Goal: Find specific page/section: Find specific page/section

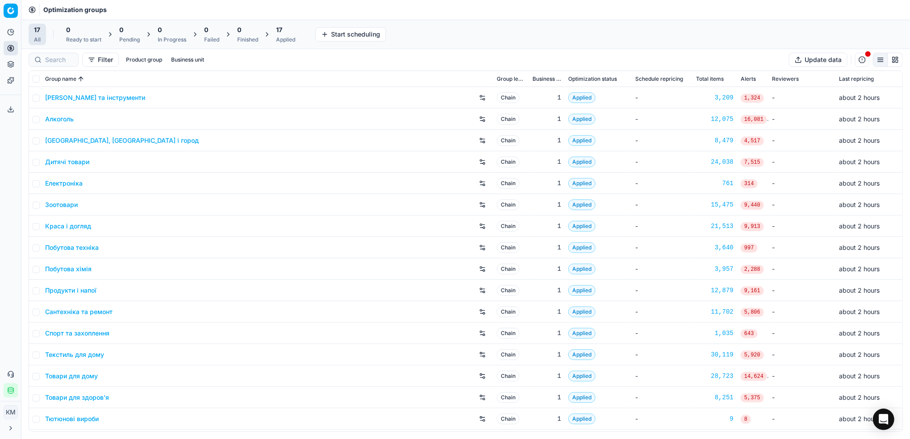
click at [56, 227] on link "Краса і догляд" at bounding box center [68, 226] width 46 height 9
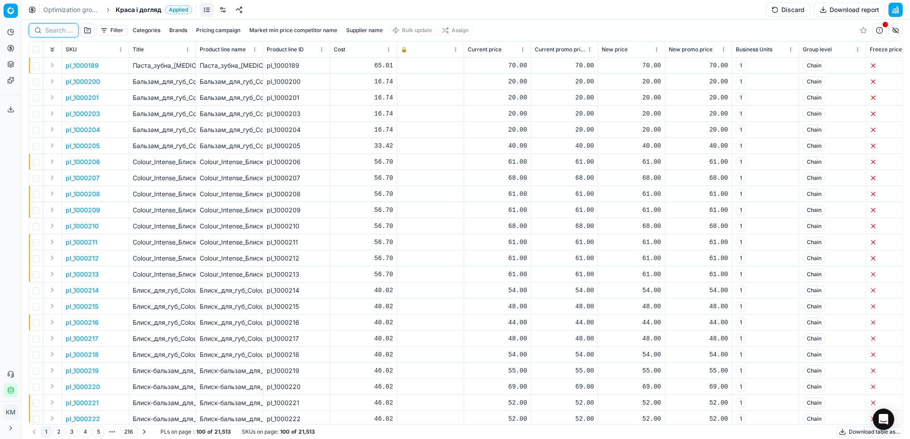
click at [61, 31] on input at bounding box center [59, 30] width 28 height 9
paste input "425185"
type input "425185"
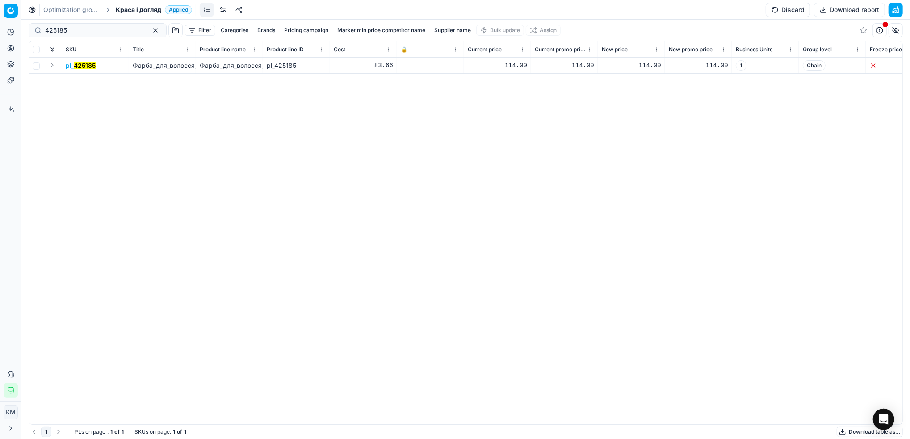
click at [85, 64] on mark "425185" at bounding box center [85, 66] width 22 height 8
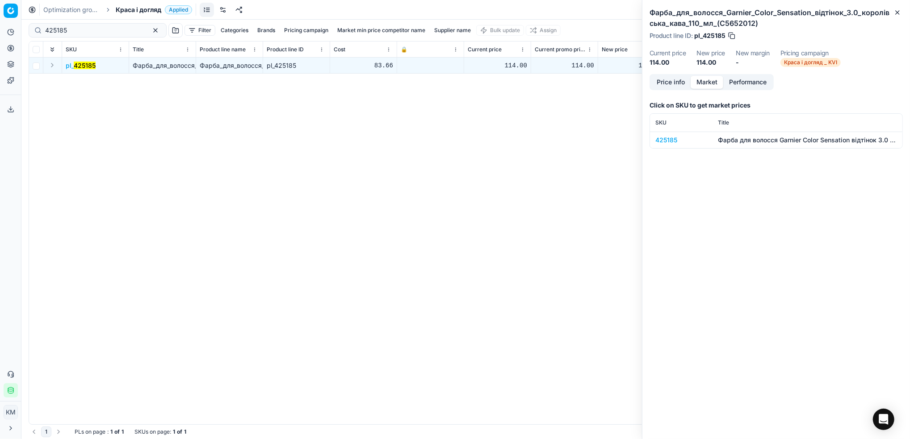
click at [717, 81] on button "Market" at bounding box center [706, 82] width 33 height 13
click at [673, 142] on div "425185" at bounding box center [681, 140] width 52 height 9
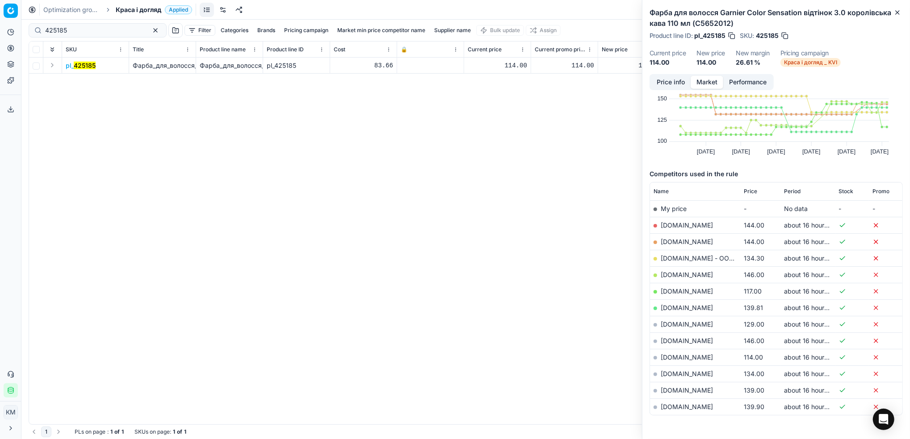
scroll to position [59, 0]
